Goal: Information Seeking & Learning: Learn about a topic

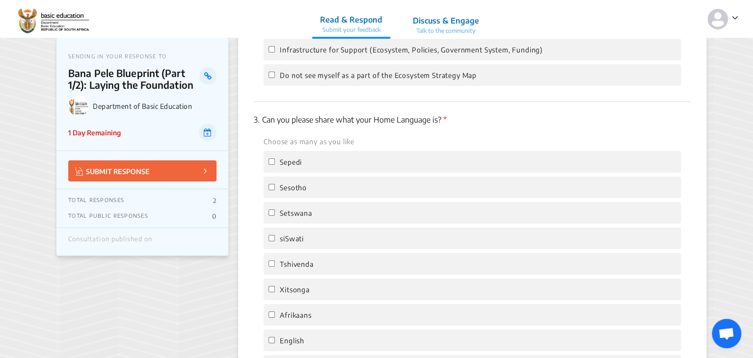
scroll to position [1616, 0]
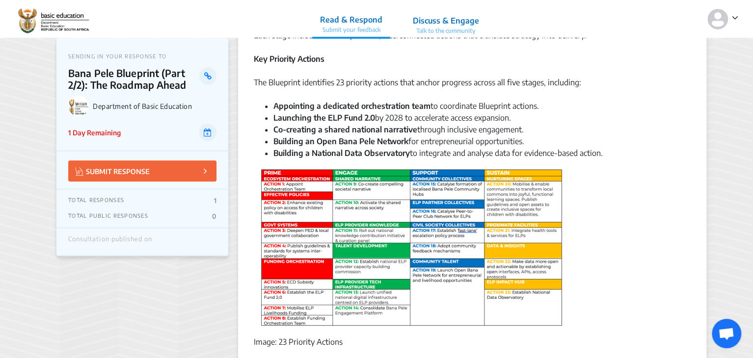
scroll to position [339, 0]
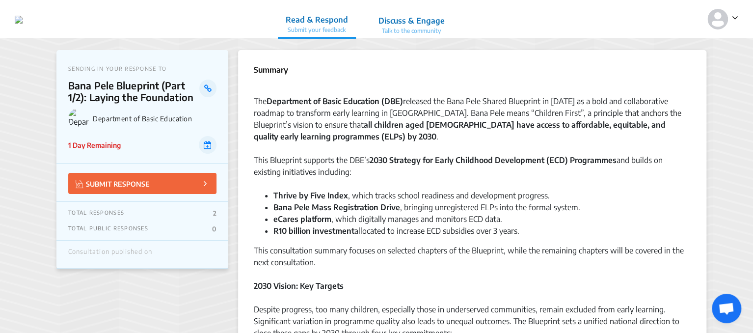
scroll to position [4, 0]
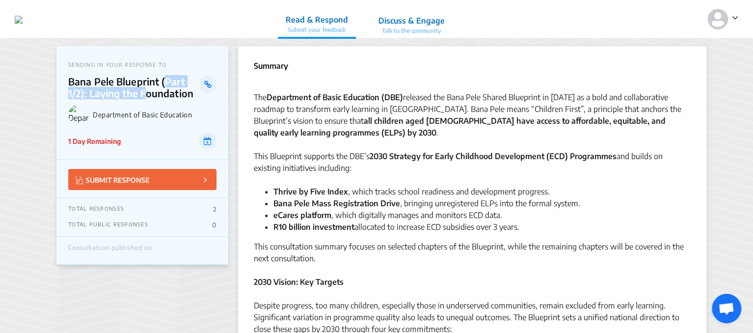
drag, startPoint x: 161, startPoint y: 83, endPoint x: 139, endPoint y: 91, distance: 22.5
click at [139, 91] on p "Bana Pele Blueprint (Part 1/2): Laying the Foundation" at bounding box center [133, 88] width 131 height 24
click at [78, 96] on p "Bana Pele Blueprint (Part 1/2): Laying the Foundation" at bounding box center [133, 88] width 131 height 24
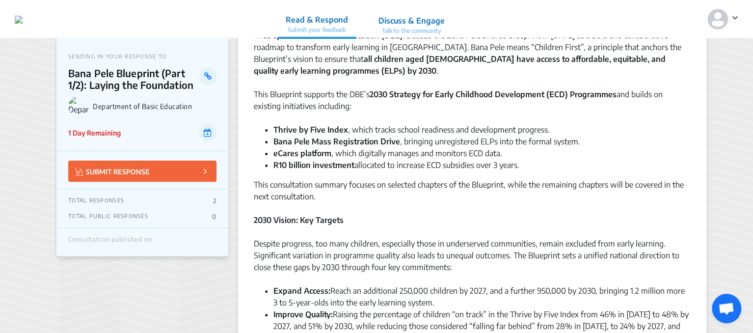
scroll to position [97, 0]
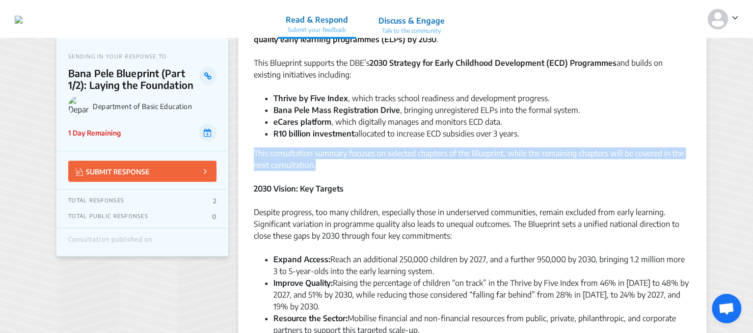
drag, startPoint x: 255, startPoint y: 155, endPoint x: 316, endPoint y: 165, distance: 61.8
click at [316, 165] on div "This consultation summary focuses on selected chapters of the Blueprint, while …" at bounding box center [472, 164] width 437 height 35
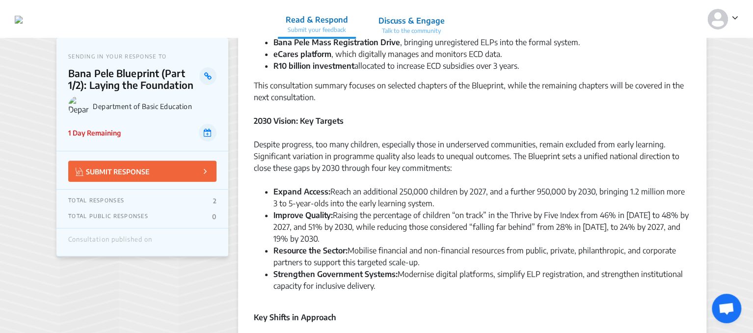
click at [323, 173] on div "Despite progress, too many children, especially those in underserved communitie…" at bounding box center [472, 161] width 437 height 47
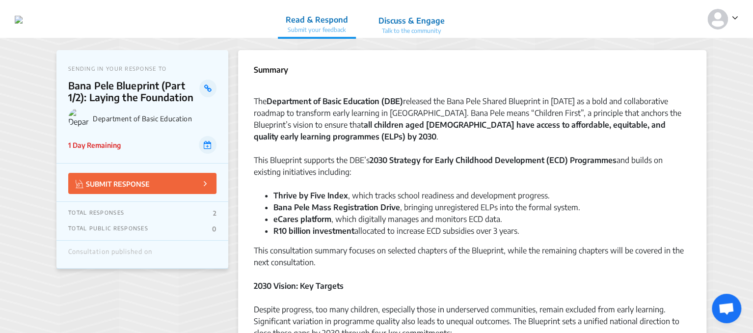
scroll to position [11, 0]
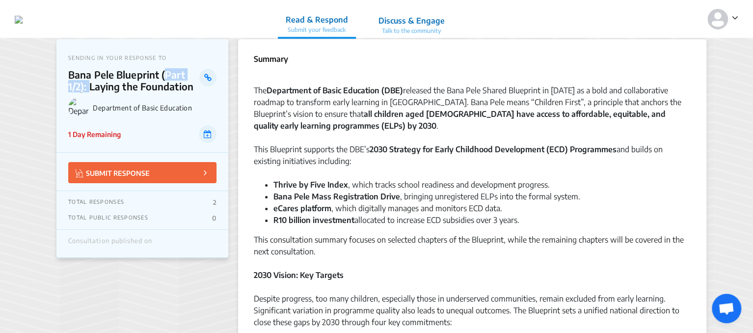
drag, startPoint x: 162, startPoint y: 75, endPoint x: 88, endPoint y: 86, distance: 75.0
click at [88, 86] on p "Bana Pele Blueprint (Part 1/2): Laying the Foundation" at bounding box center [133, 81] width 131 height 24
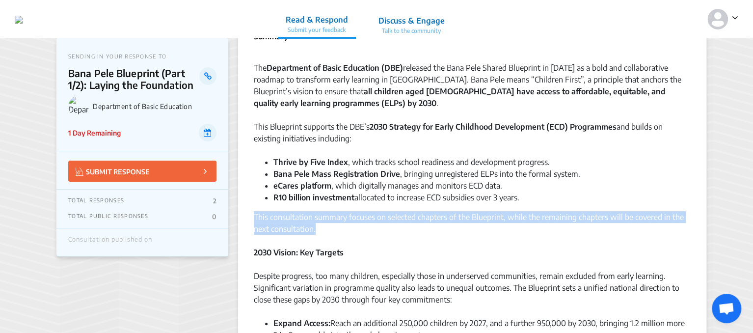
drag, startPoint x: 253, startPoint y: 217, endPoint x: 318, endPoint y: 228, distance: 65.4
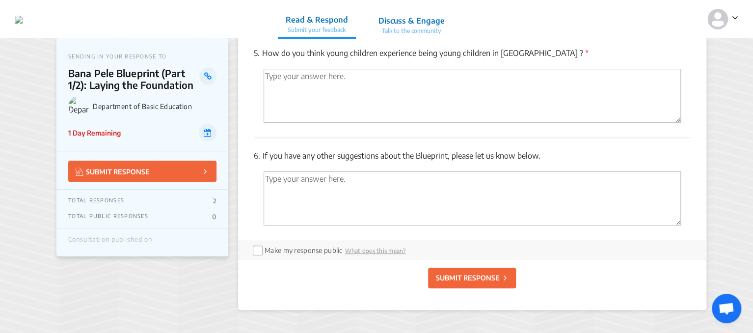
scroll to position [2138, 0]
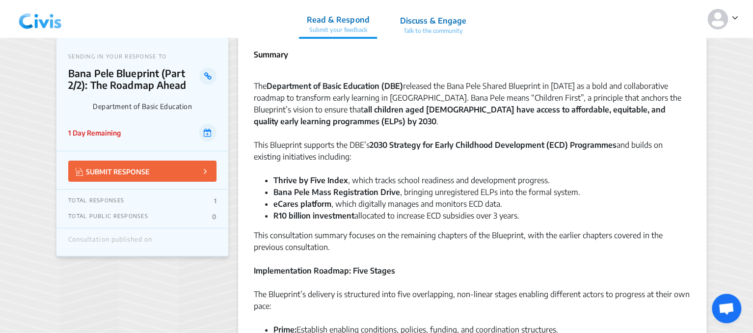
scroll to position [16, 0]
drag, startPoint x: 159, startPoint y: 74, endPoint x: 86, endPoint y: 88, distance: 73.6
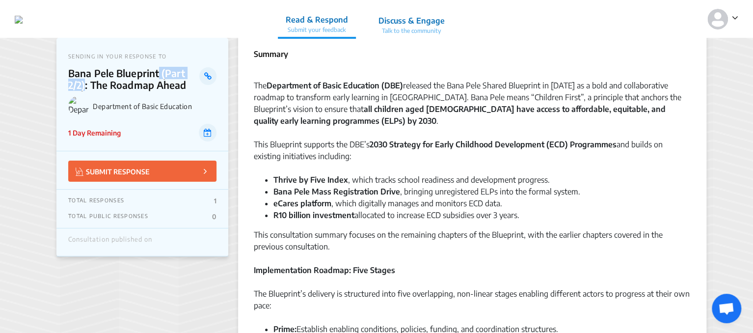
click at [86, 88] on p "Bana Pele Blueprint (Part 2/2): The Roadmap Ahead" at bounding box center [133, 79] width 131 height 24
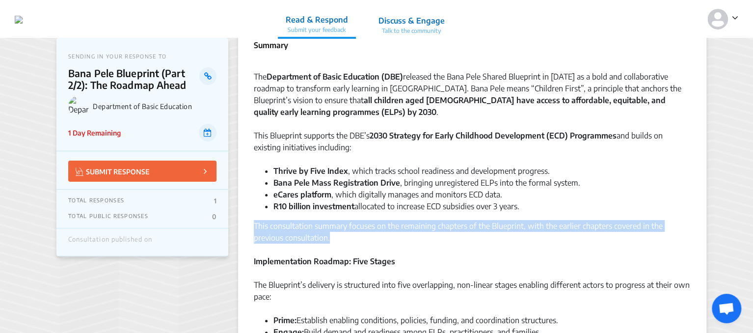
drag, startPoint x: 253, startPoint y: 226, endPoint x: 344, endPoint y: 238, distance: 91.2
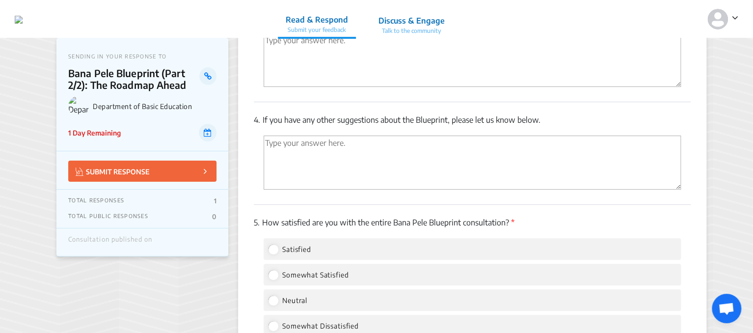
scroll to position [1846, 0]
